Goal: Information Seeking & Learning: Learn about a topic

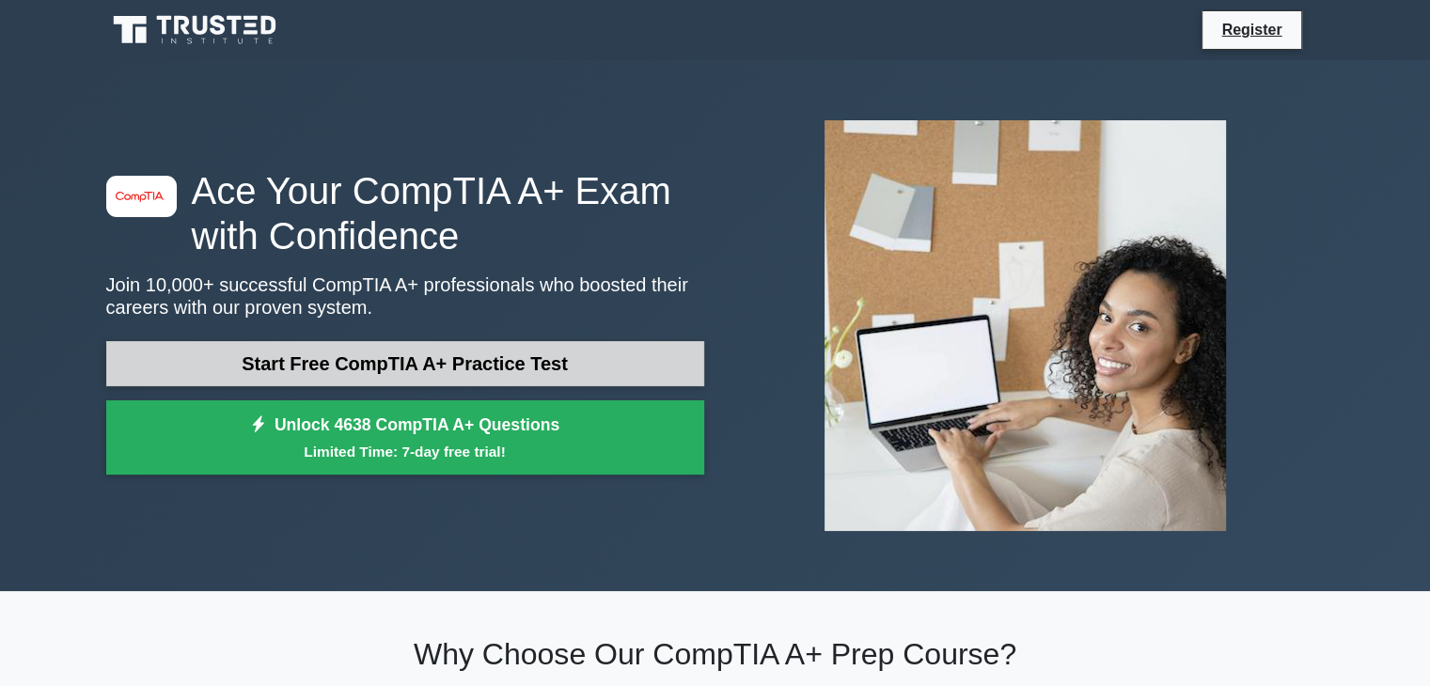
click at [487, 366] on link "Start Free CompTIA A+ Practice Test" at bounding box center [405, 363] width 598 height 45
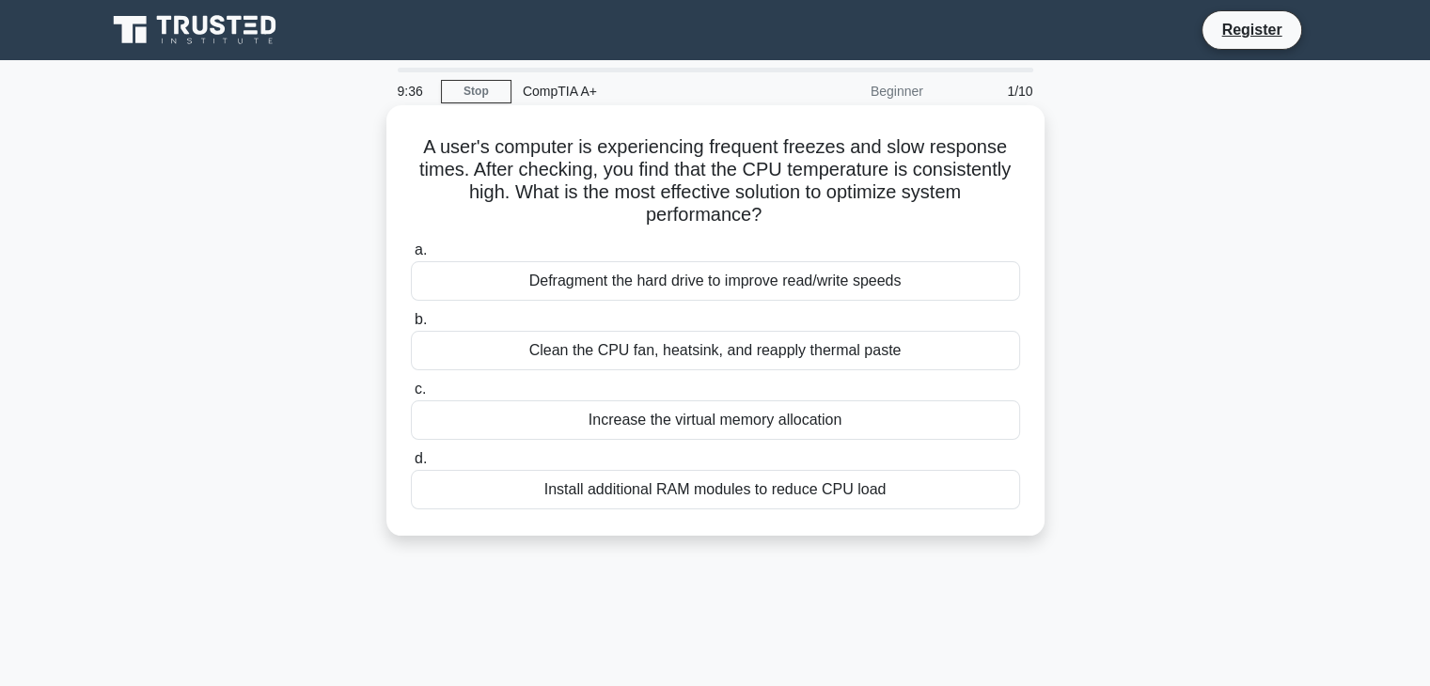
click at [863, 351] on div "Clean the CPU fan, heatsink, and reapply thermal paste" at bounding box center [715, 350] width 609 height 39
click at [411, 326] on input "b. Clean the CPU fan, heatsink, and reapply thermal paste" at bounding box center [411, 320] width 0 height 12
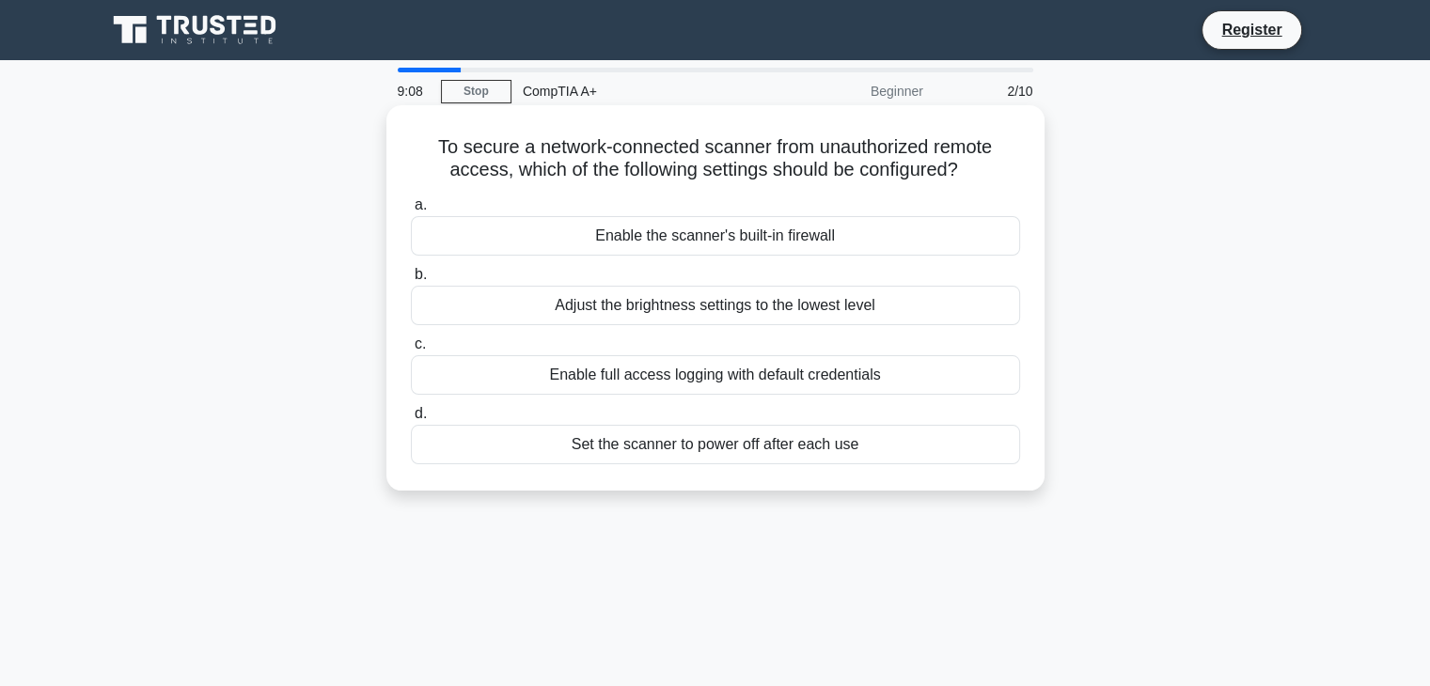
click at [764, 235] on div "Enable the scanner's built-in firewall" at bounding box center [715, 235] width 609 height 39
click at [411, 211] on input "a. Enable the scanner's built-in firewall" at bounding box center [411, 205] width 0 height 12
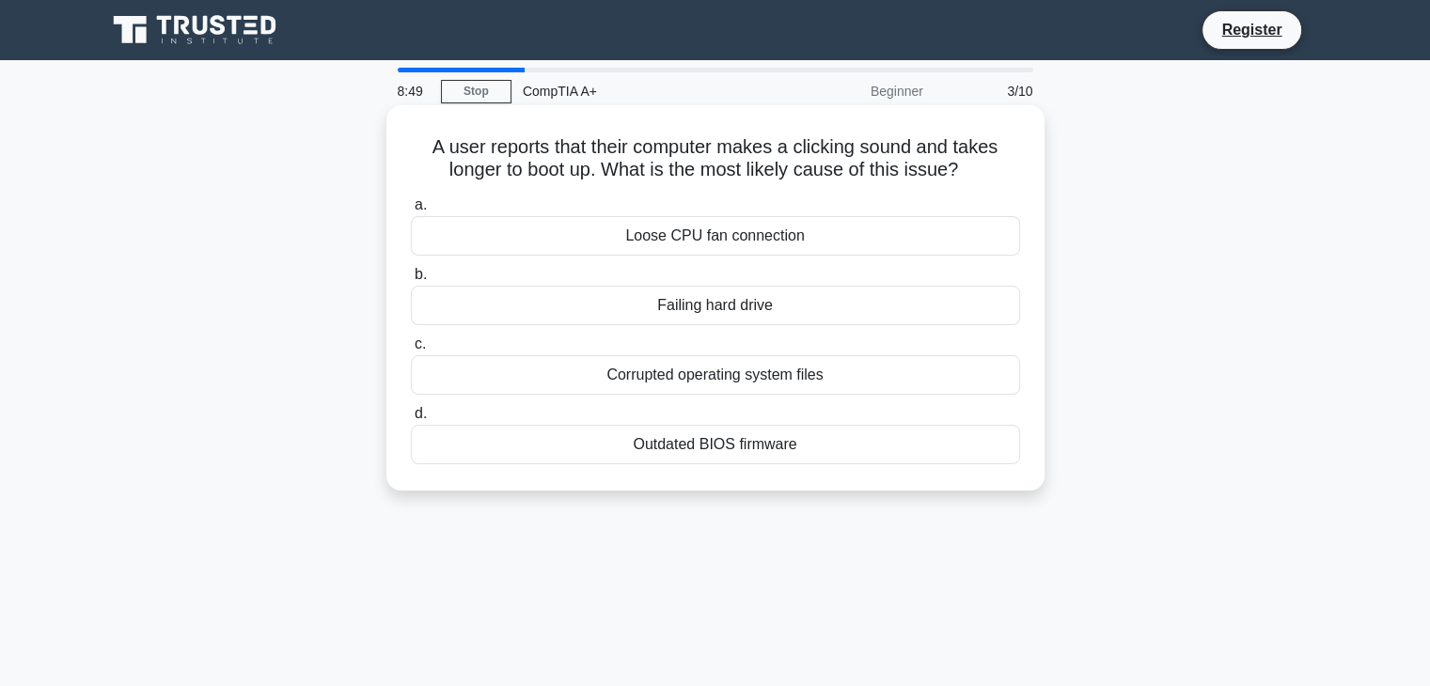
click at [815, 378] on div "Corrupted operating system files" at bounding box center [715, 374] width 609 height 39
click at [411, 351] on input "c. Corrupted operating system files" at bounding box center [411, 344] width 0 height 12
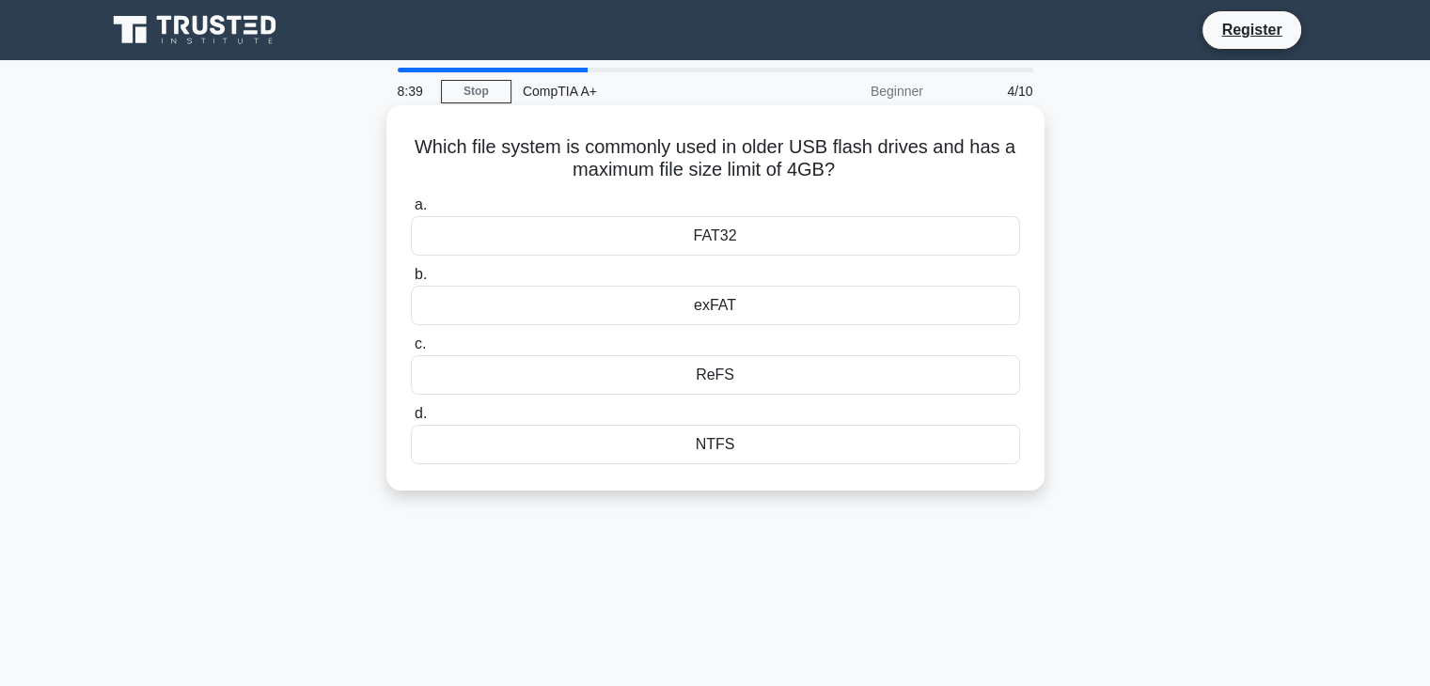
click at [722, 451] on div "NTFS" at bounding box center [715, 444] width 609 height 39
click at [411, 420] on input "d. NTFS" at bounding box center [411, 414] width 0 height 12
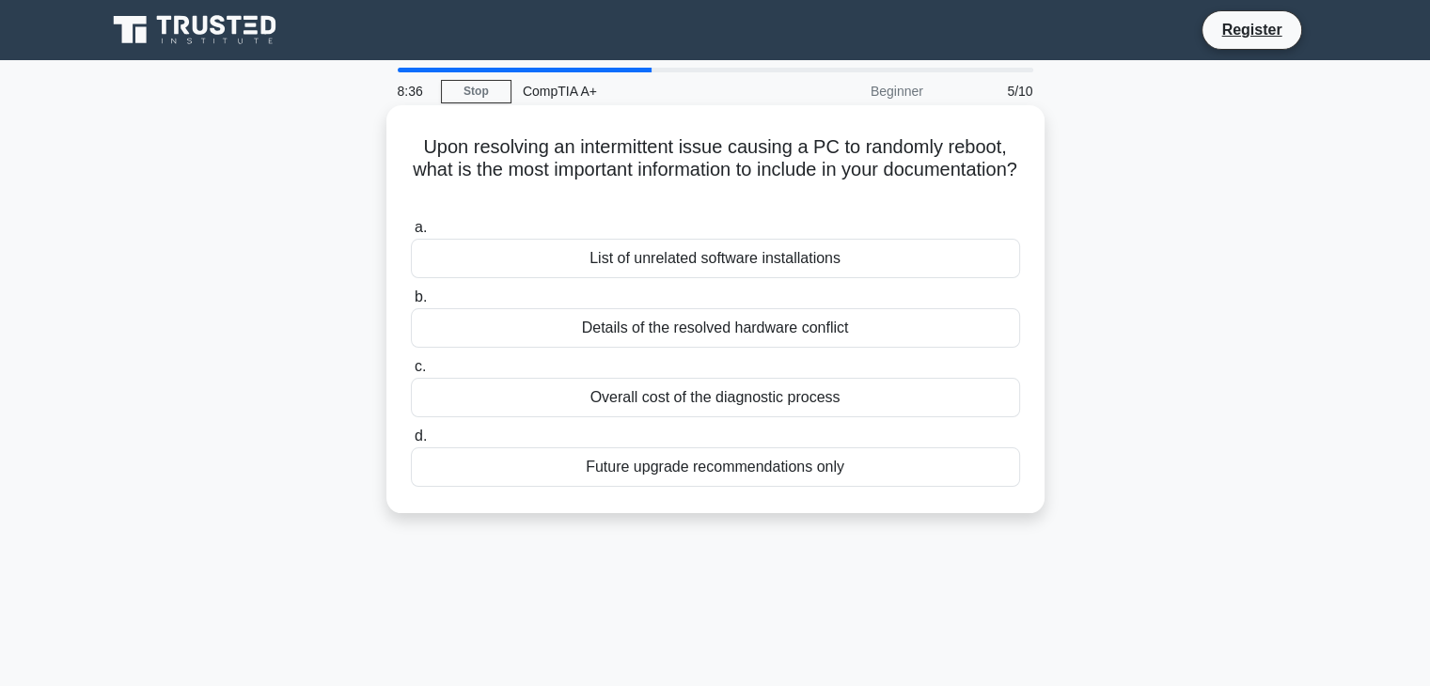
click at [744, 267] on div "List of unrelated software installations" at bounding box center [715, 258] width 609 height 39
click at [411, 234] on input "a. List of unrelated software installations" at bounding box center [411, 228] width 0 height 12
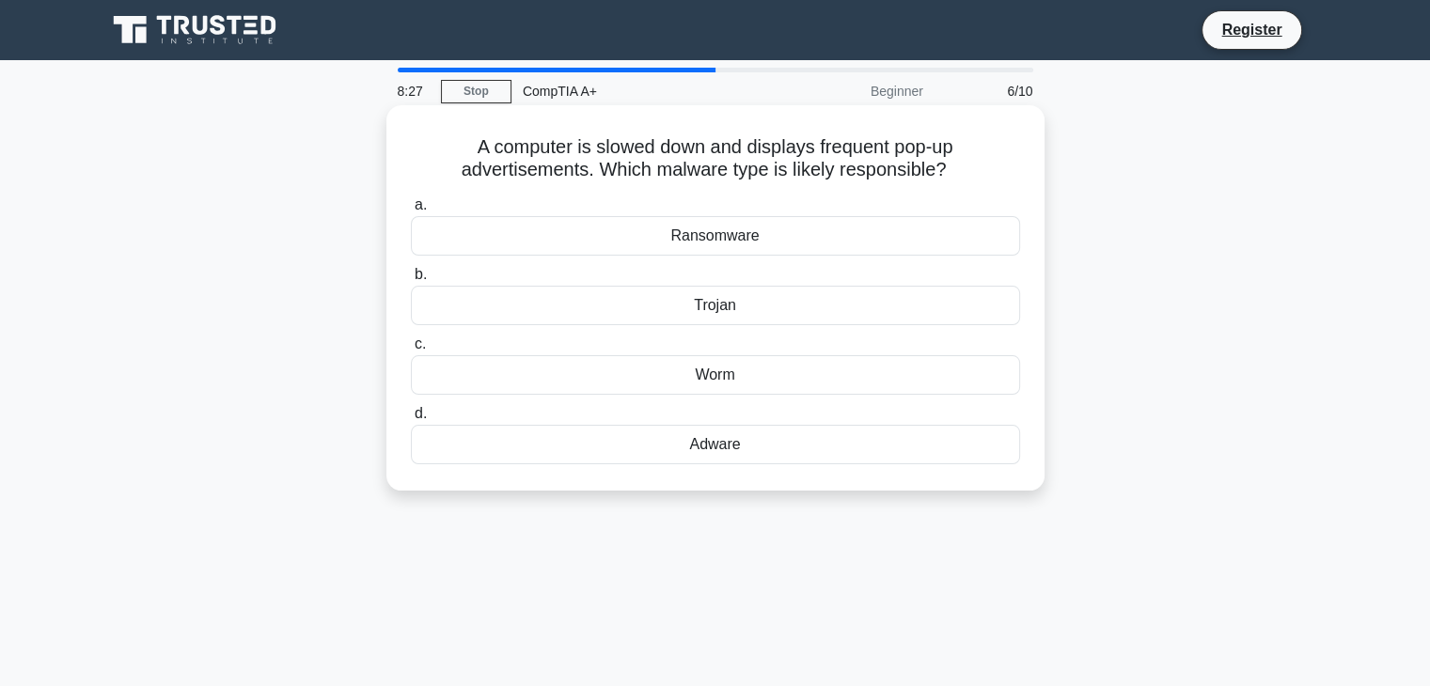
click at [792, 382] on div "Worm" at bounding box center [715, 374] width 609 height 39
click at [411, 351] on input "c. Worm" at bounding box center [411, 344] width 0 height 12
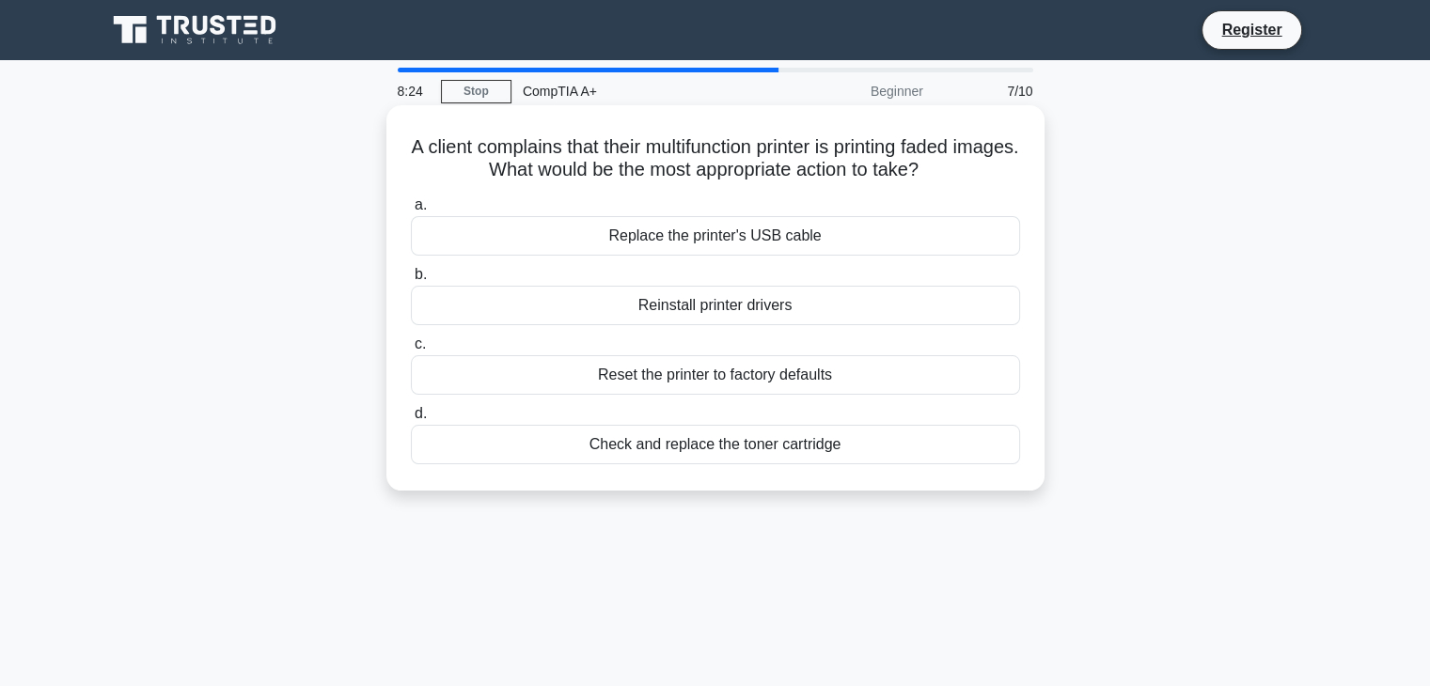
click at [792, 249] on div "Replace the printer's USB cable" at bounding box center [715, 235] width 609 height 39
click at [411, 211] on input "a. Replace the printer's USB cable" at bounding box center [411, 205] width 0 height 12
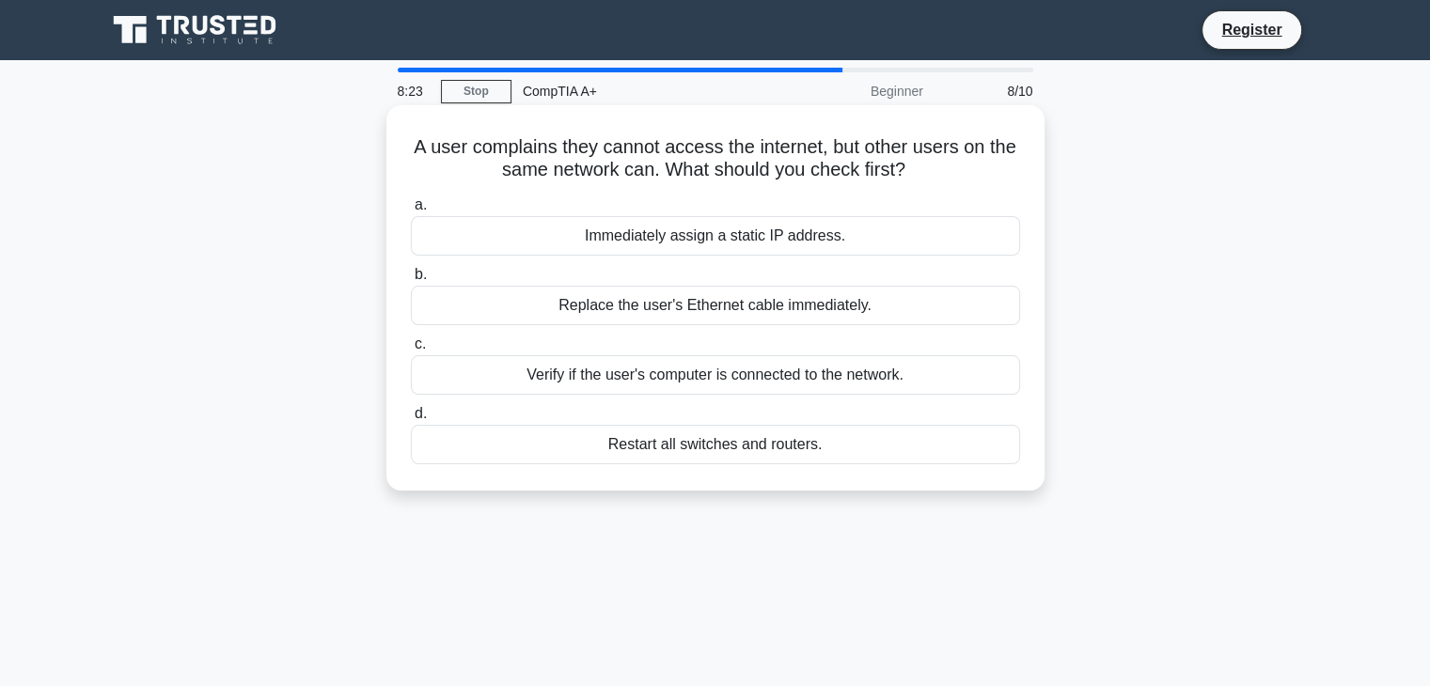
click at [762, 316] on div "Replace the user's Ethernet cable immediately." at bounding box center [715, 305] width 609 height 39
click at [411, 281] on input "b. Replace the user's Ethernet cable immediately." at bounding box center [411, 275] width 0 height 12
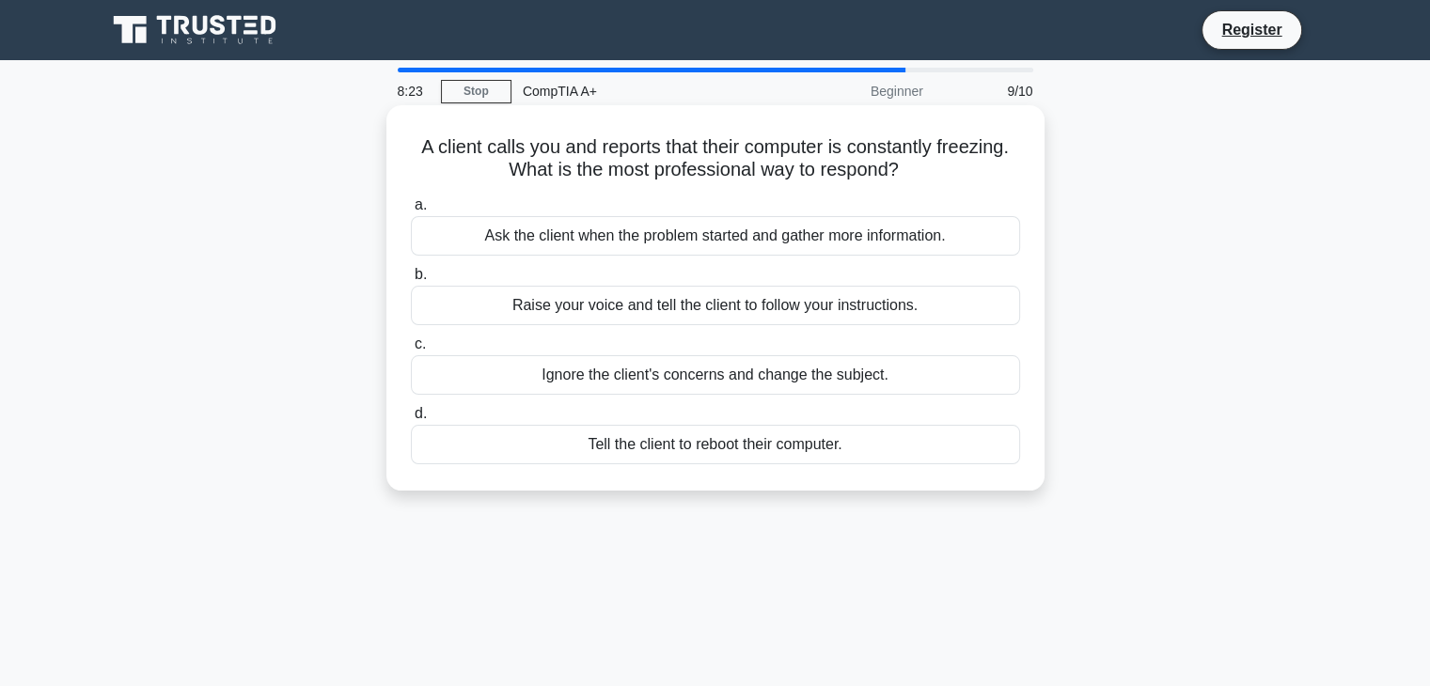
click at [790, 242] on div "Ask the client when the problem started and gather more information." at bounding box center [715, 235] width 609 height 39
click at [411, 211] on input "a. Ask the client when the problem started and gather more information." at bounding box center [411, 205] width 0 height 12
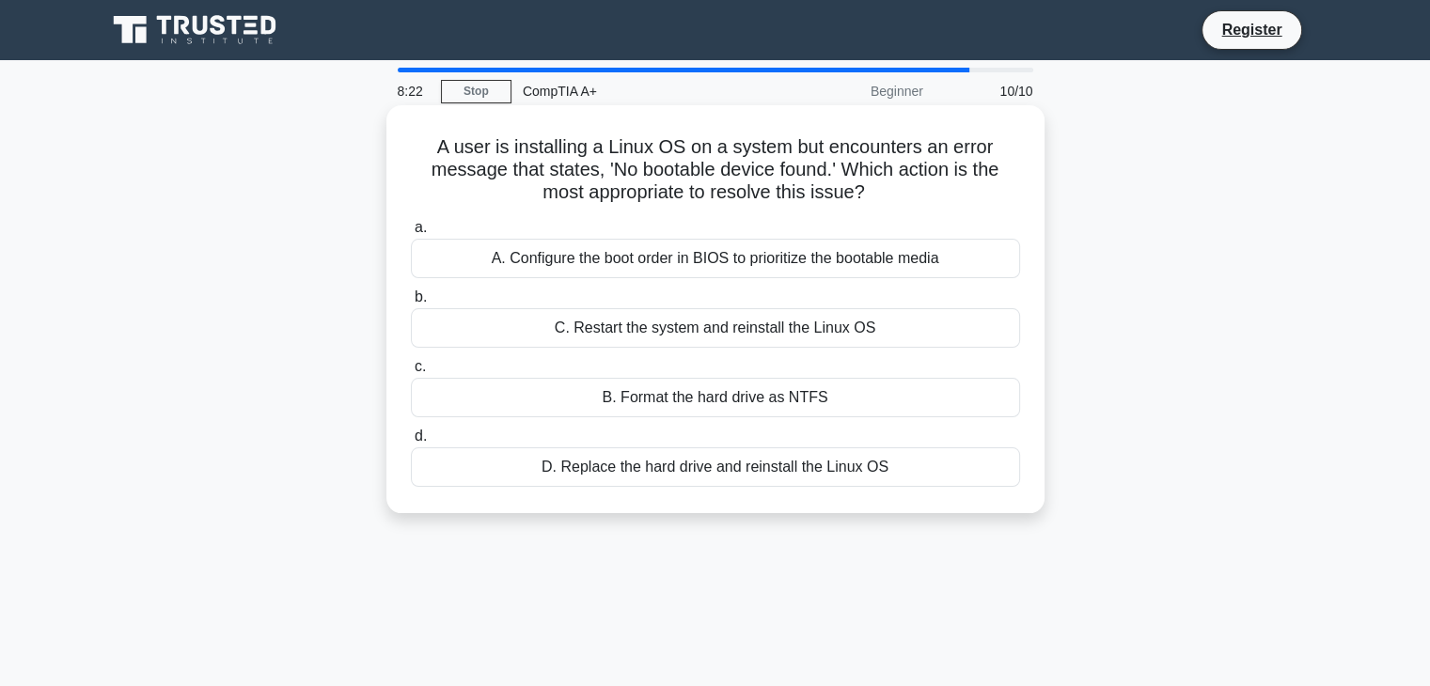
click at [771, 353] on div "a. A. Configure the boot order in BIOS to prioritize the bootable media b. C. R…" at bounding box center [715, 351] width 632 height 278
click at [750, 408] on div "B. Format the hard drive as NTFS" at bounding box center [715, 397] width 609 height 39
click at [411, 373] on input "c. B. Format the hard drive as NTFS" at bounding box center [411, 367] width 0 height 12
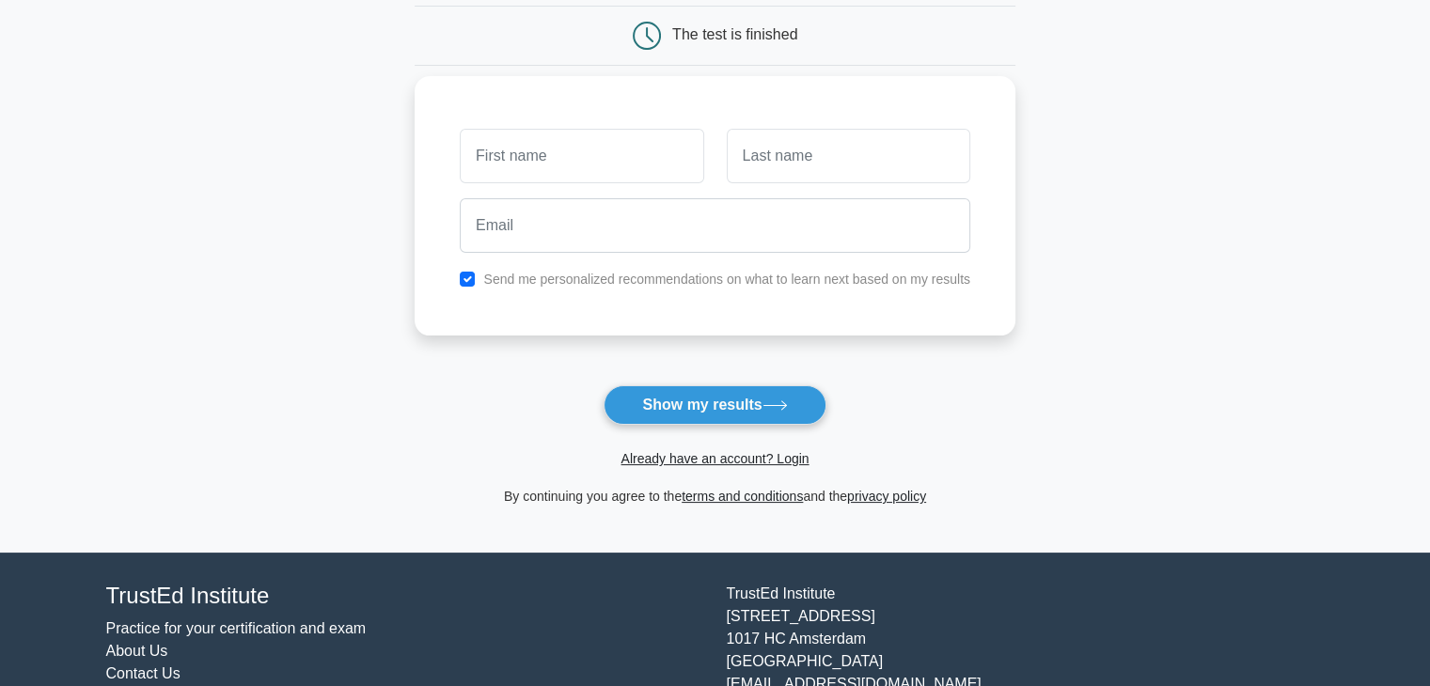
scroll to position [188, 0]
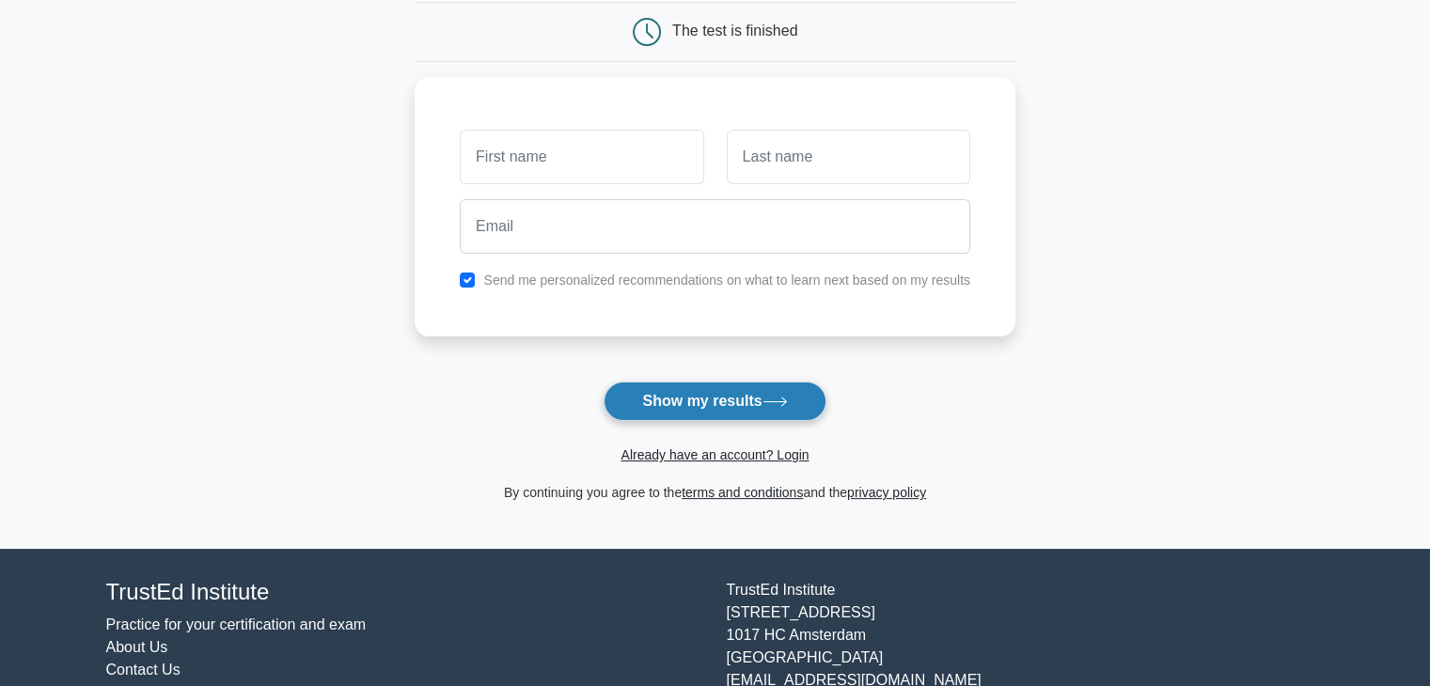
click at [711, 396] on button "Show my results" at bounding box center [714, 401] width 222 height 39
